Goal: Contribute content

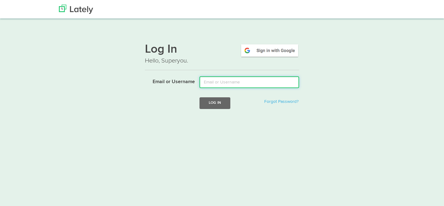
click at [209, 85] on input "Email or Username" at bounding box center [250, 83] width 100 height 12
type input "[PERSON_NAME][EMAIL_ADDRESS][DOMAIN_NAME]"
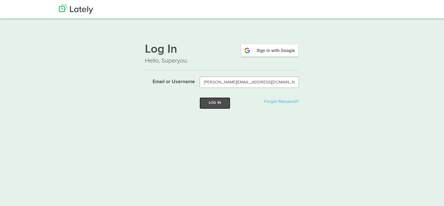
click at [215, 107] on button "Log In" at bounding box center [215, 102] width 31 height 11
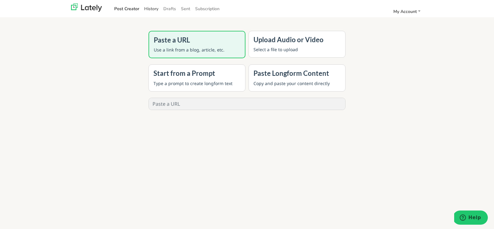
click at [151, 7] on link "History" at bounding box center [151, 9] width 19 height 10
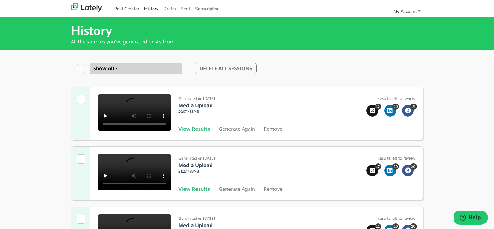
click at [125, 9] on link "Post Creator" at bounding box center [127, 9] width 30 height 10
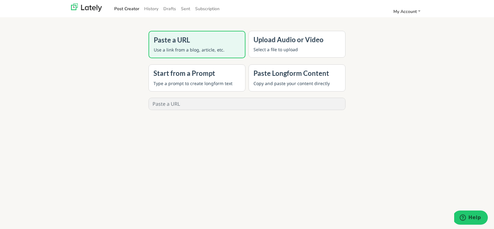
click at [274, 50] on p "Select a file to upload" at bounding box center [296, 49] width 87 height 6
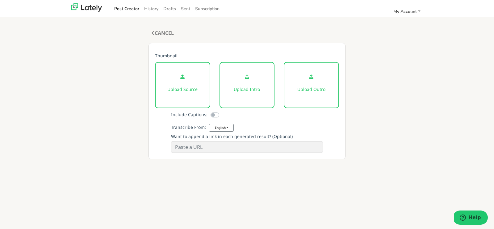
click at [180, 81] on div "Upload Source" at bounding box center [182, 85] width 55 height 46
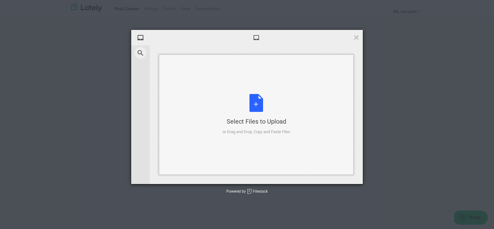
click at [254, 111] on div "Select Files to Upload or Drag and Drop, Copy and Paste Files" at bounding box center [256, 114] width 68 height 41
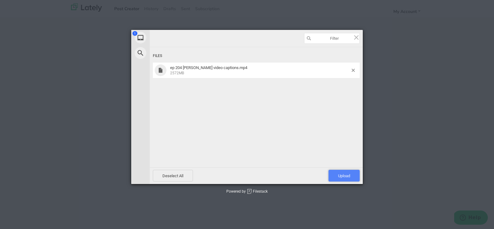
click at [341, 173] on span "Upload 1" at bounding box center [343, 176] width 31 height 12
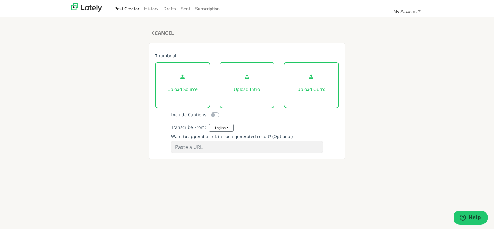
click at [176, 78] on p at bounding box center [182, 76] width 32 height 6
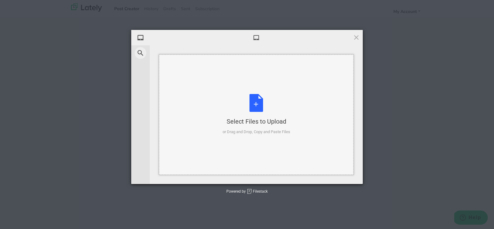
click at [251, 98] on div "Select Files to Upload or Drag and Drop, Copy and Paste Files" at bounding box center [256, 114] width 68 height 41
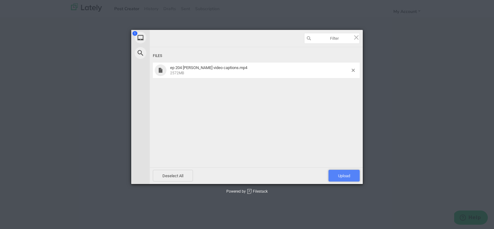
click at [346, 174] on span "Upload 1" at bounding box center [344, 176] width 12 height 5
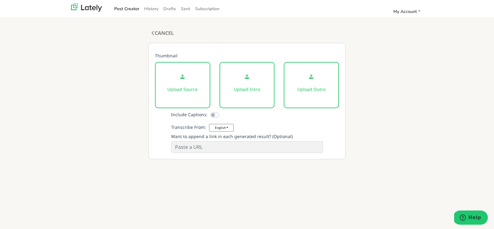
click at [346, 174] on div "CANCEL COMPOSE 0 words, 0 characters Thumbnail Upload Source Upload Intro Uploa…" at bounding box center [247, 143] width 240 height 229
